Goal: Information Seeking & Learning: Learn about a topic

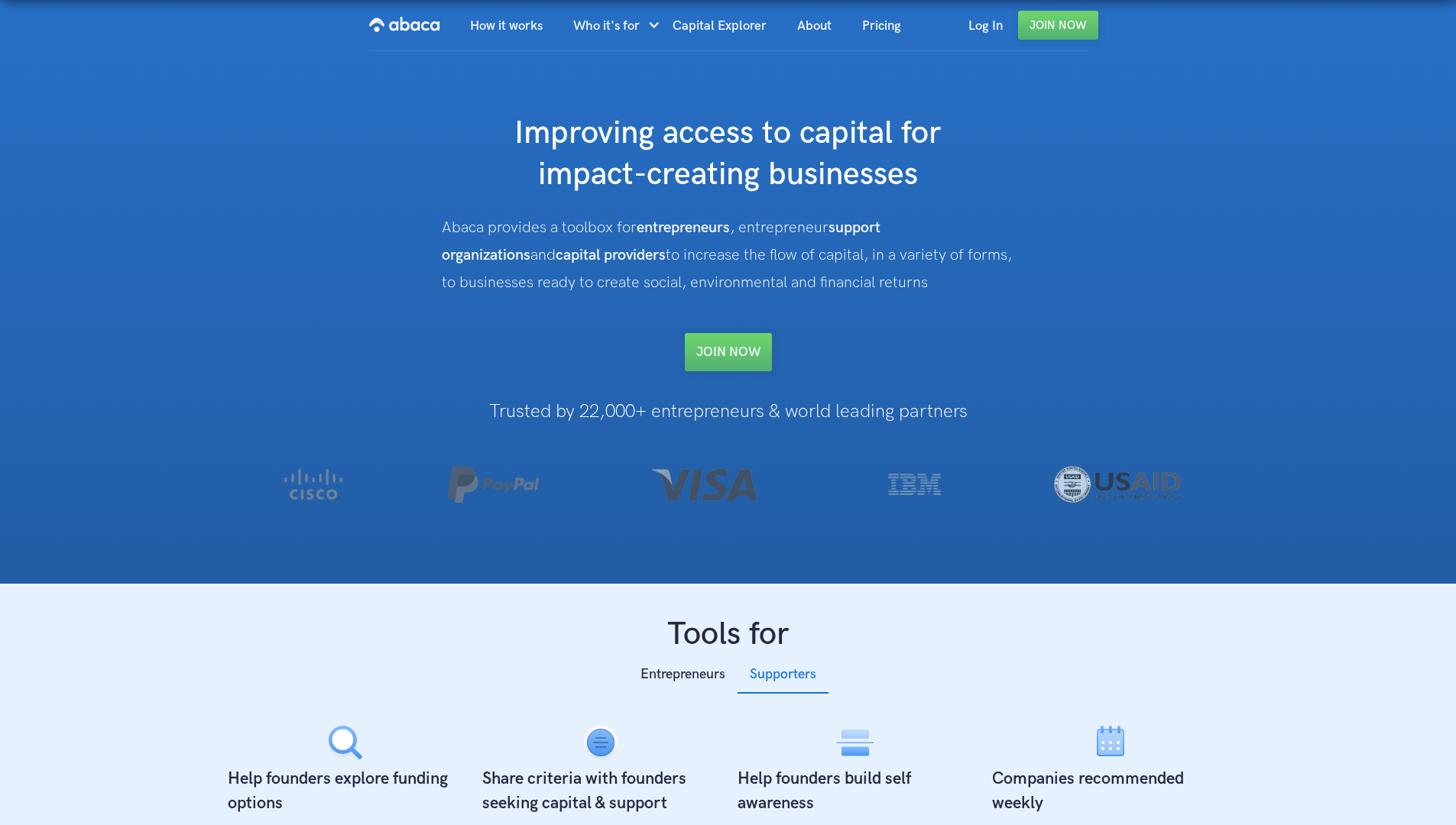
scroll to position [2432, 0]
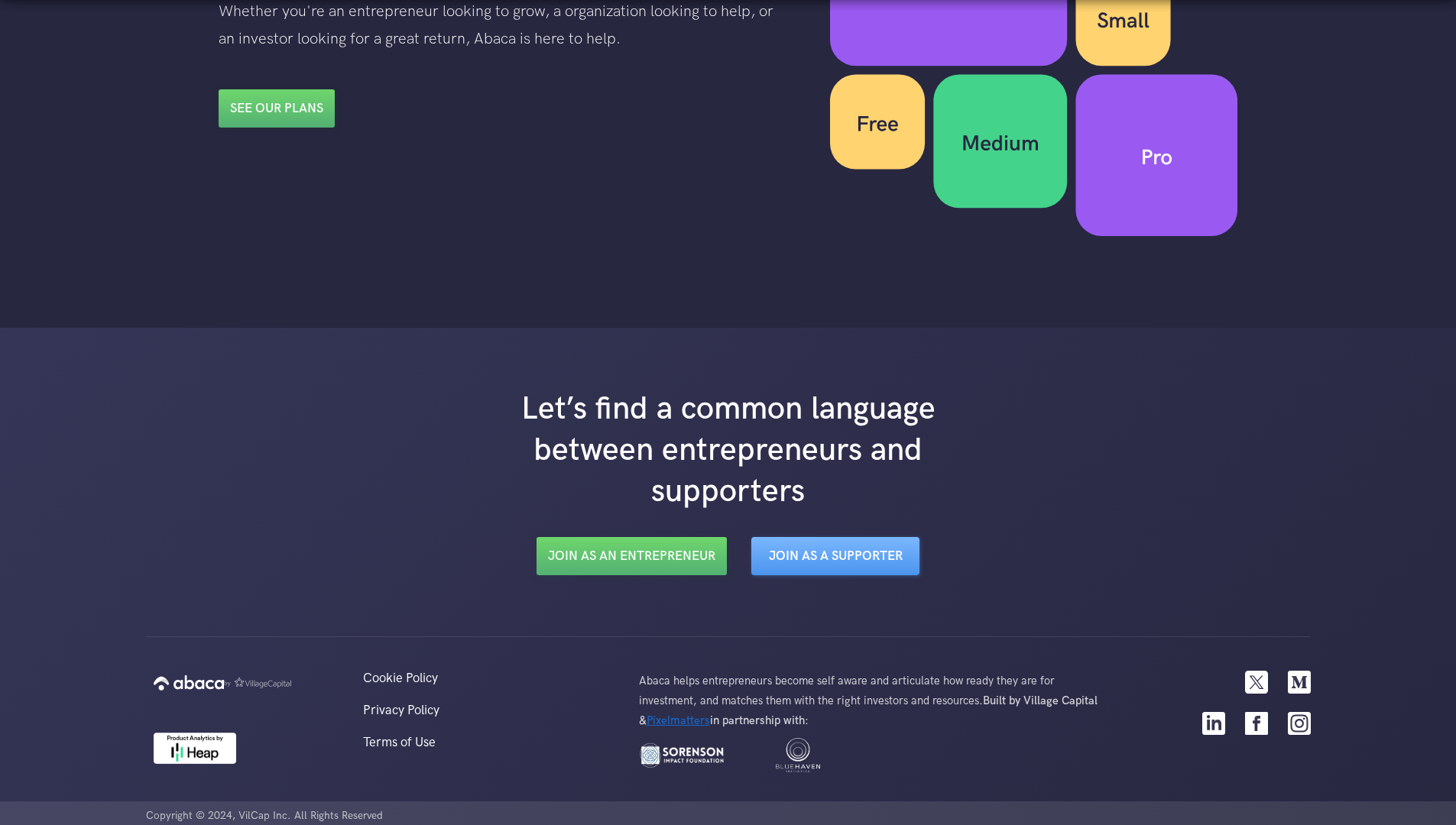
scroll to position [2432, 0]
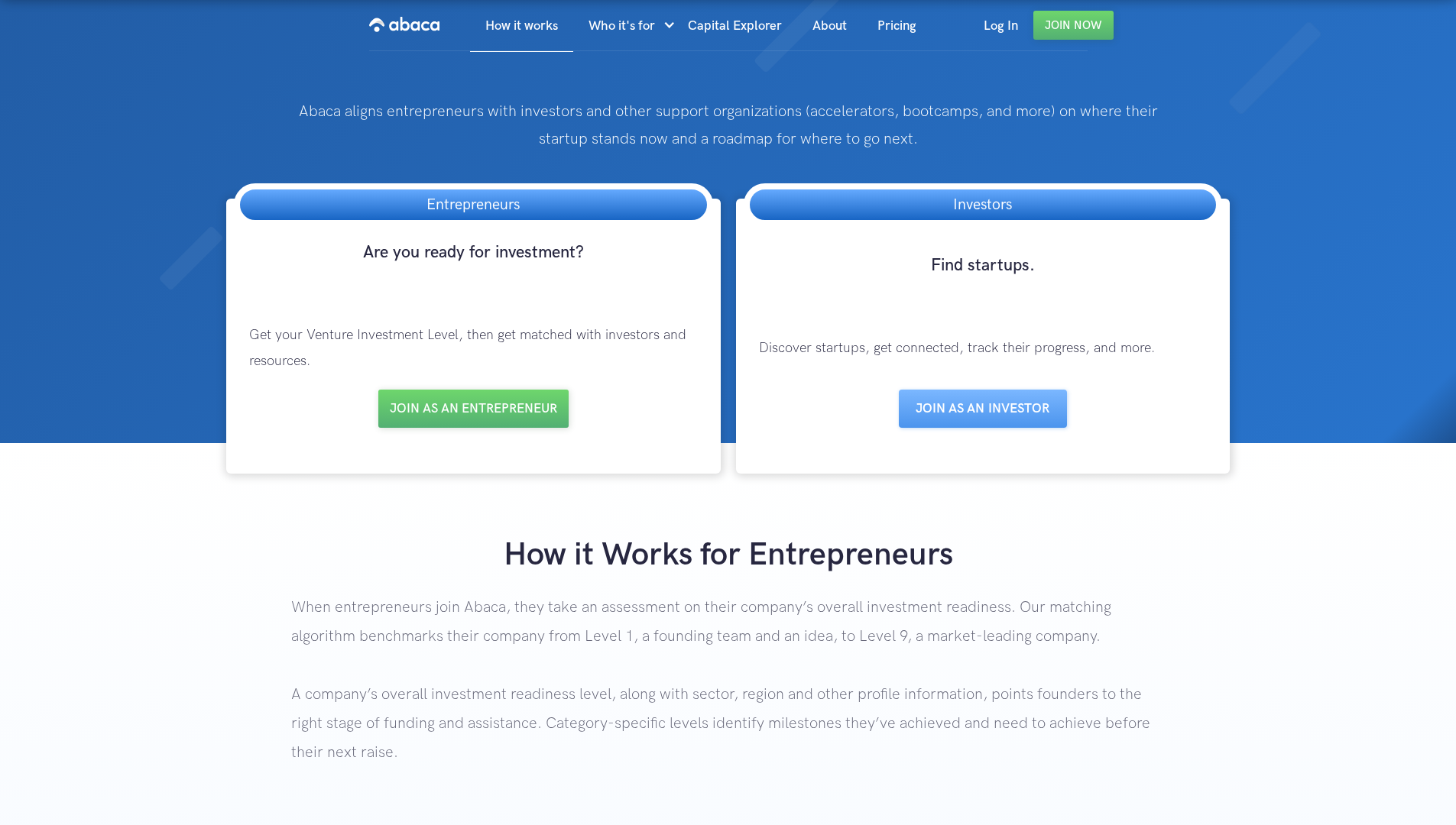
scroll to position [2245, 0]
